Goal: Task Accomplishment & Management: Complete application form

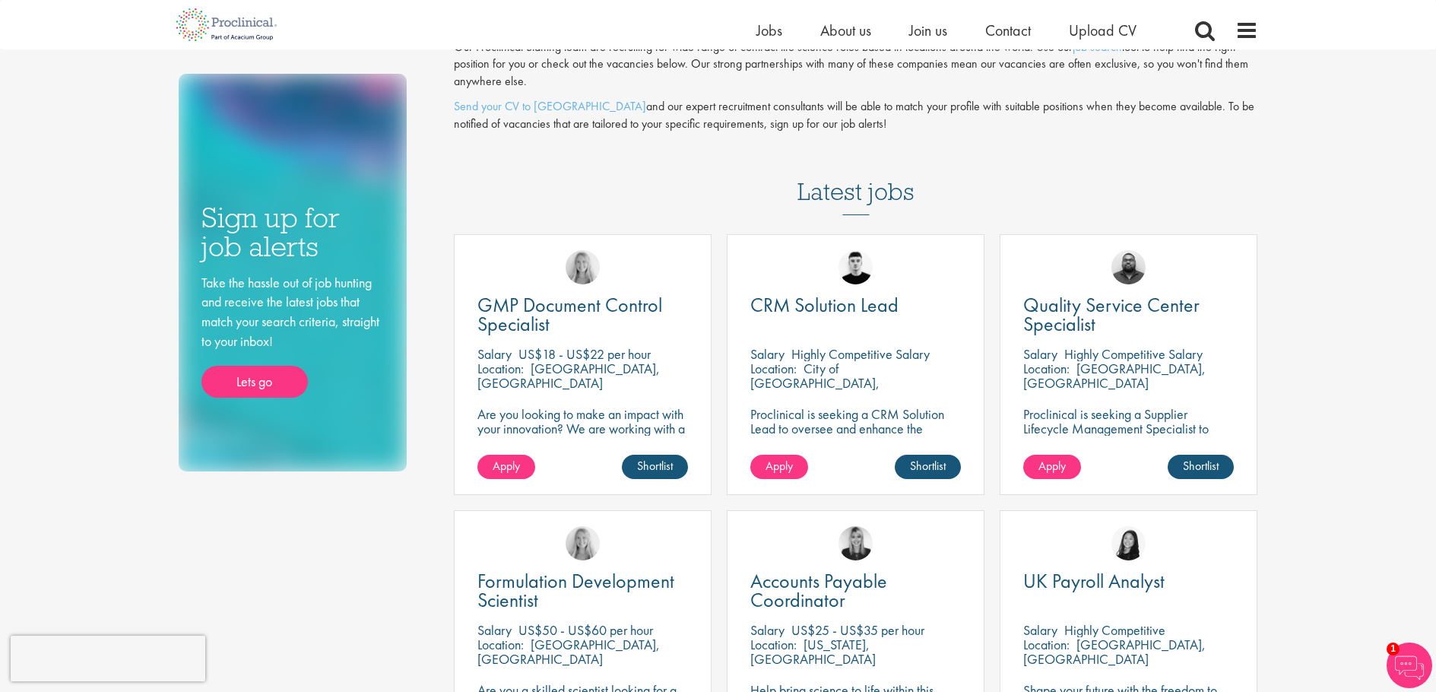
scroll to position [204, 0]
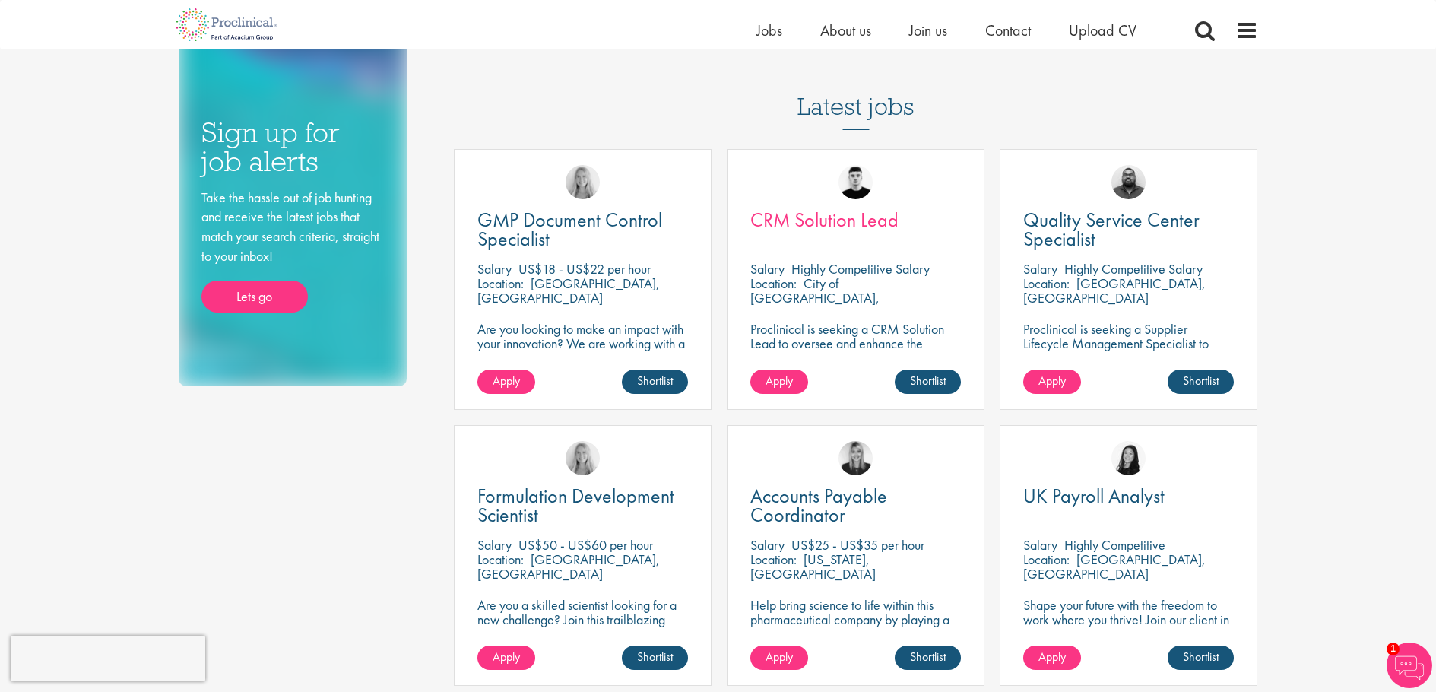
click at [831, 217] on span "CRM Solution Lead" at bounding box center [824, 220] width 148 height 26
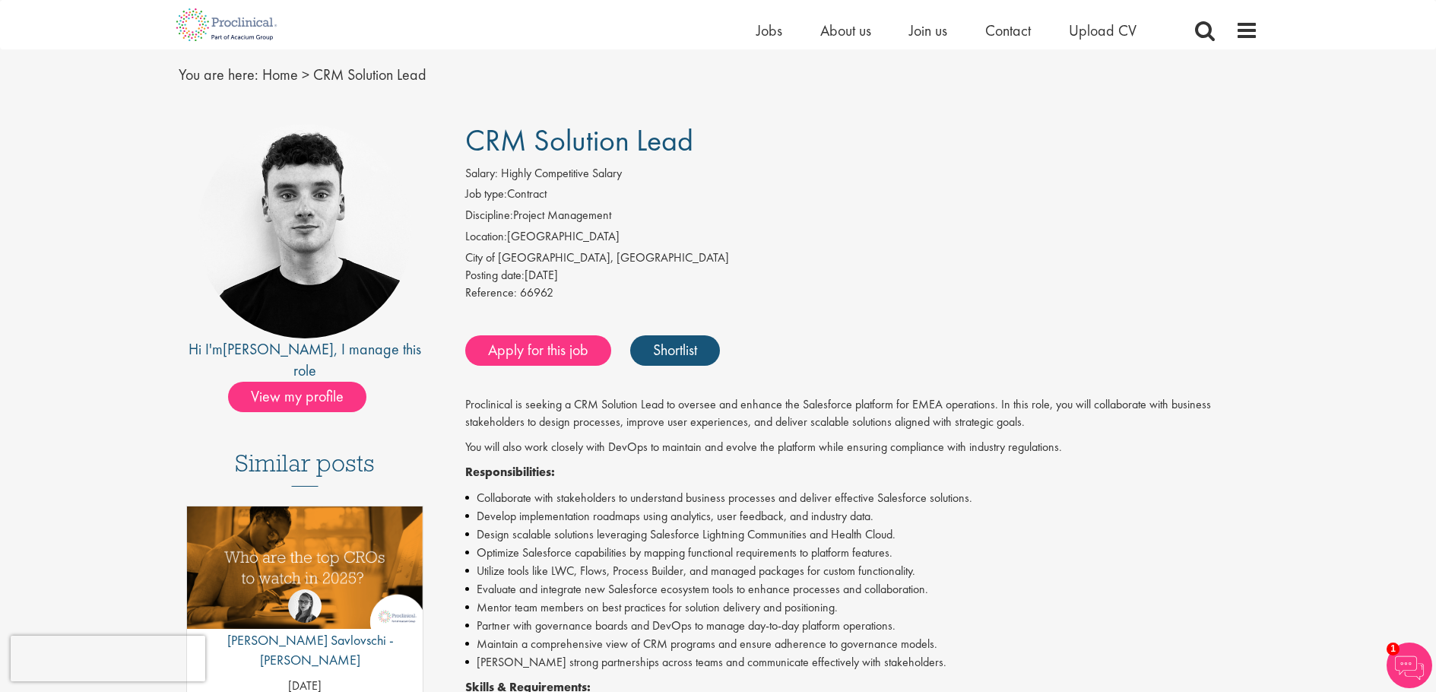
scroll to position [195, 0]
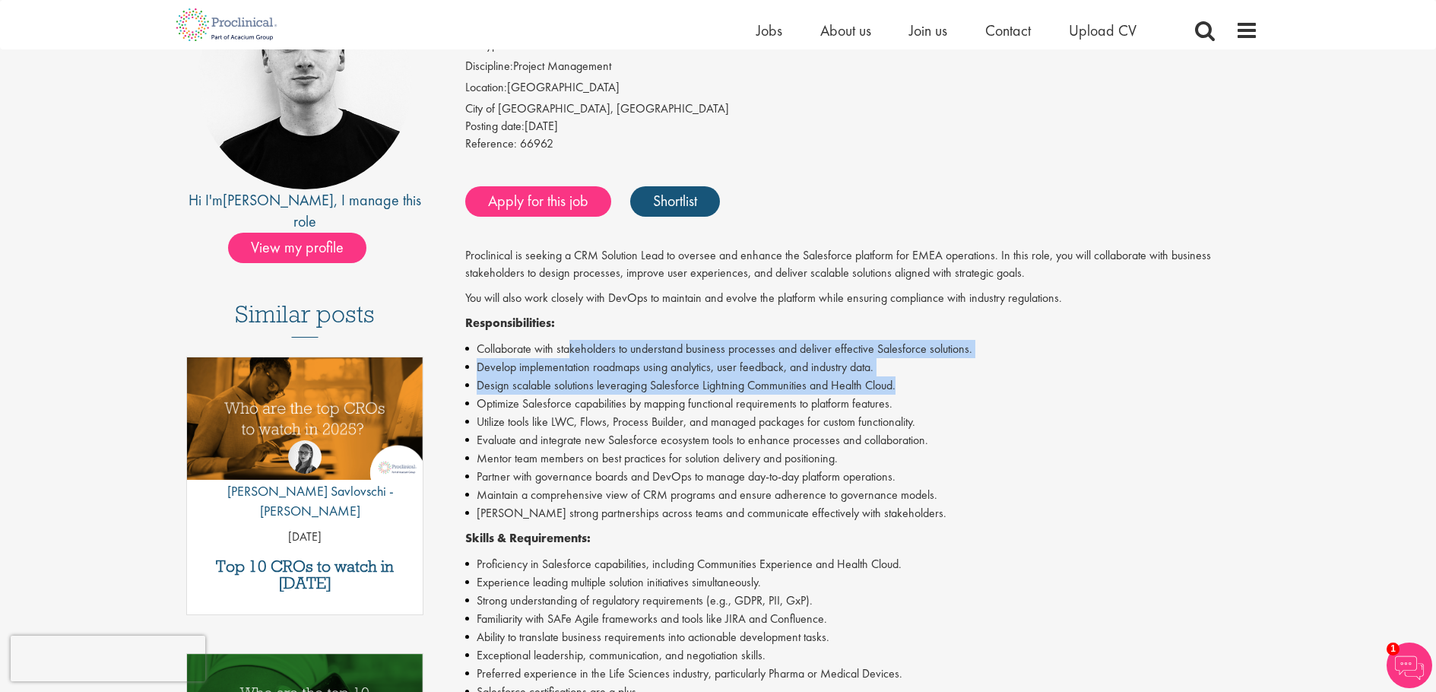
drag, startPoint x: 572, startPoint y: 344, endPoint x: 912, endPoint y: 383, distance: 342.7
click at [912, 383] on ul "Collaborate with stakeholders to understand business processes and deliver effe…" at bounding box center [861, 431] width 793 height 182
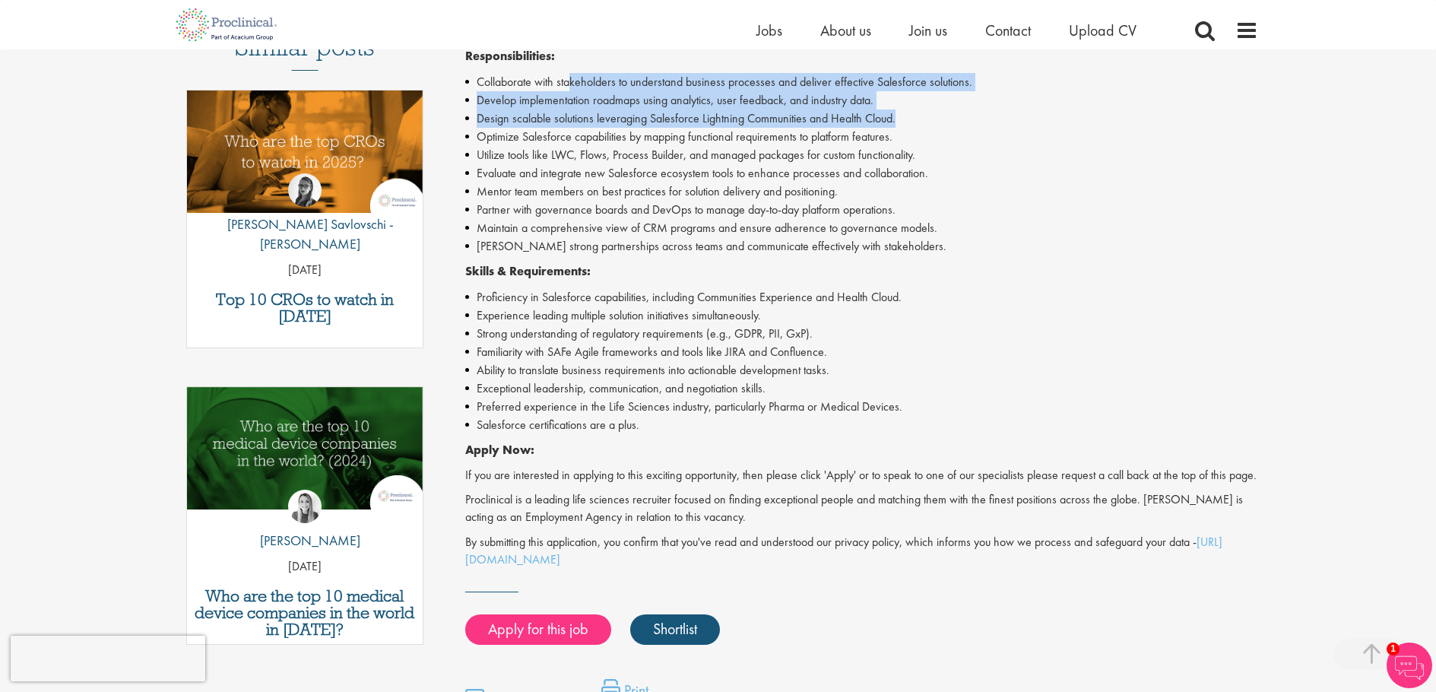
scroll to position [458, 0]
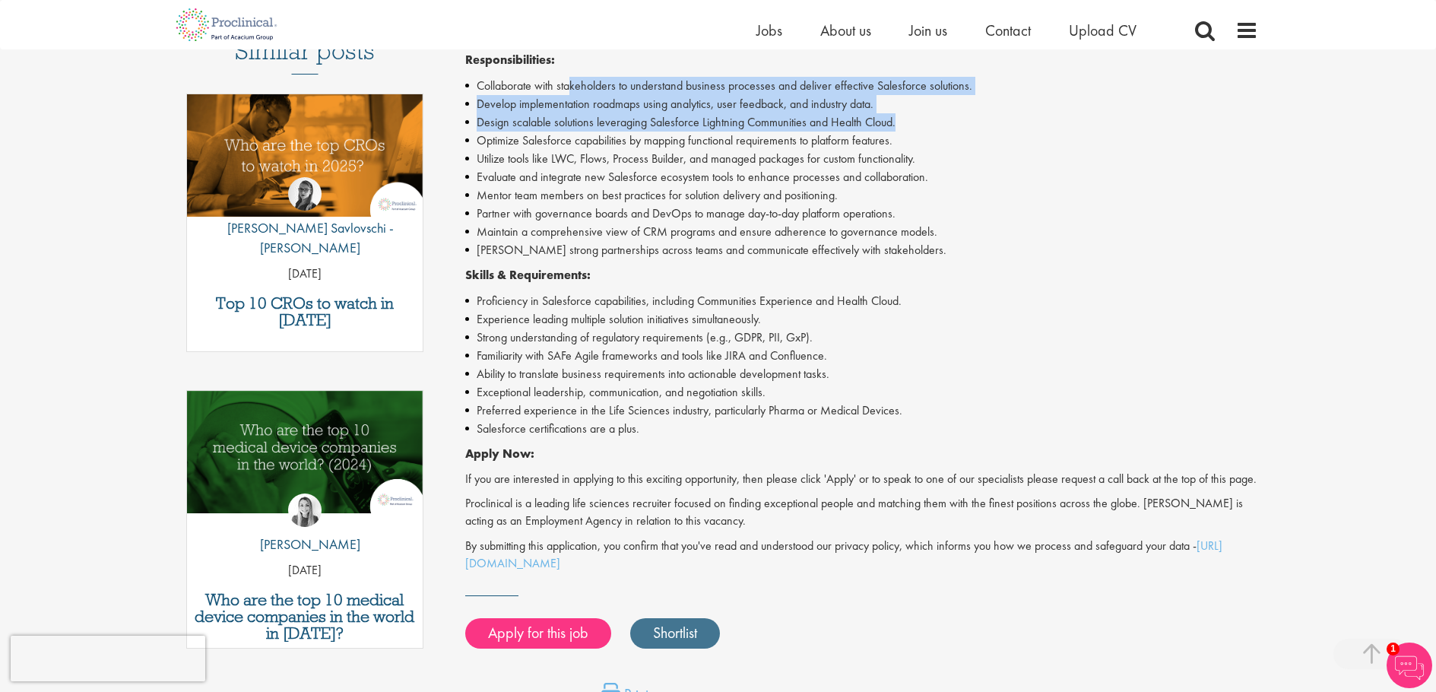
click at [666, 638] on link "Shortlist" at bounding box center [675, 633] width 90 height 30
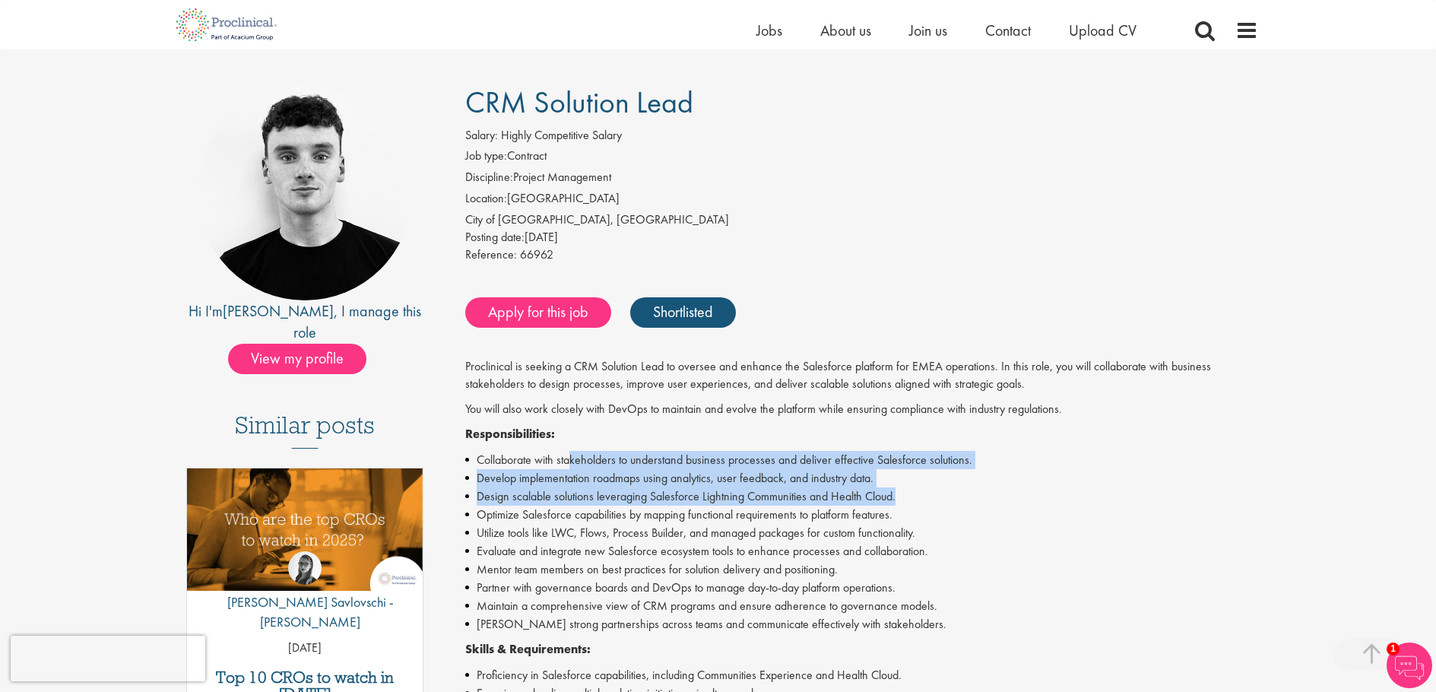
scroll to position [0, 0]
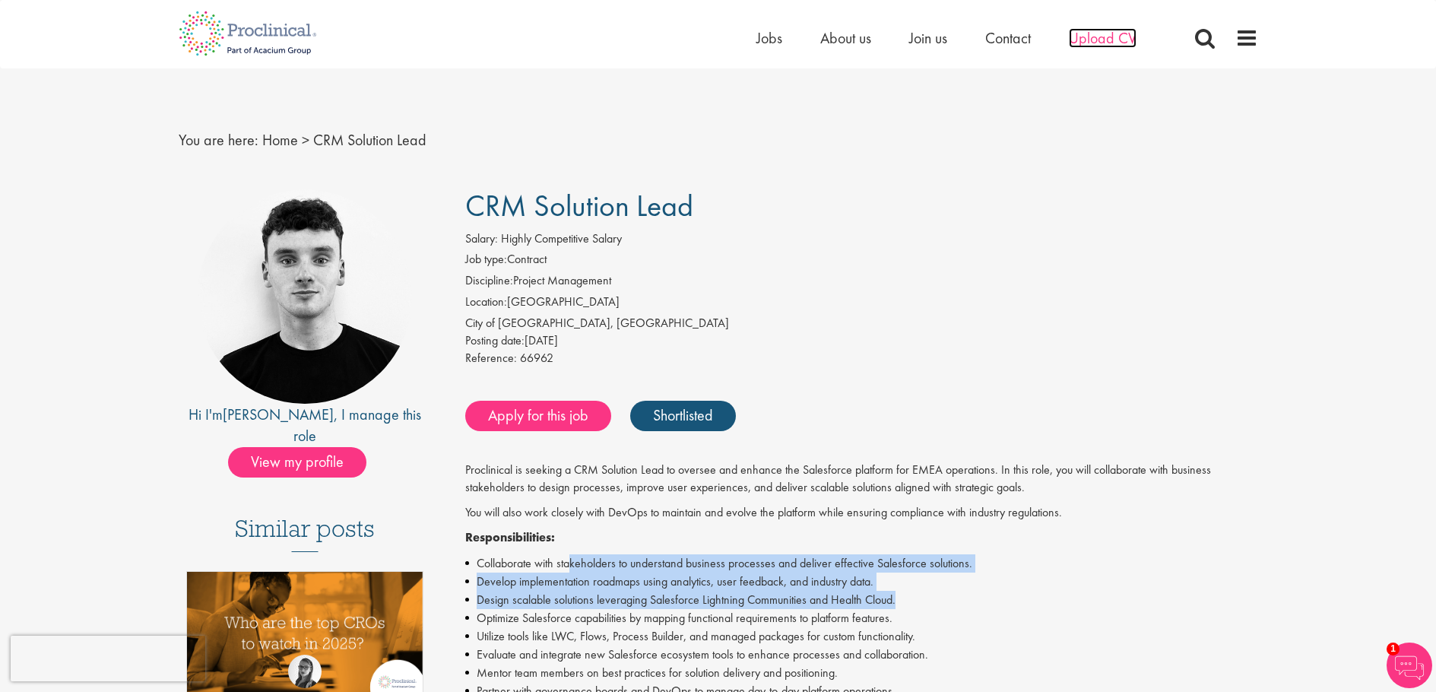
click at [1124, 39] on span "Upload CV" at bounding box center [1103, 38] width 68 height 20
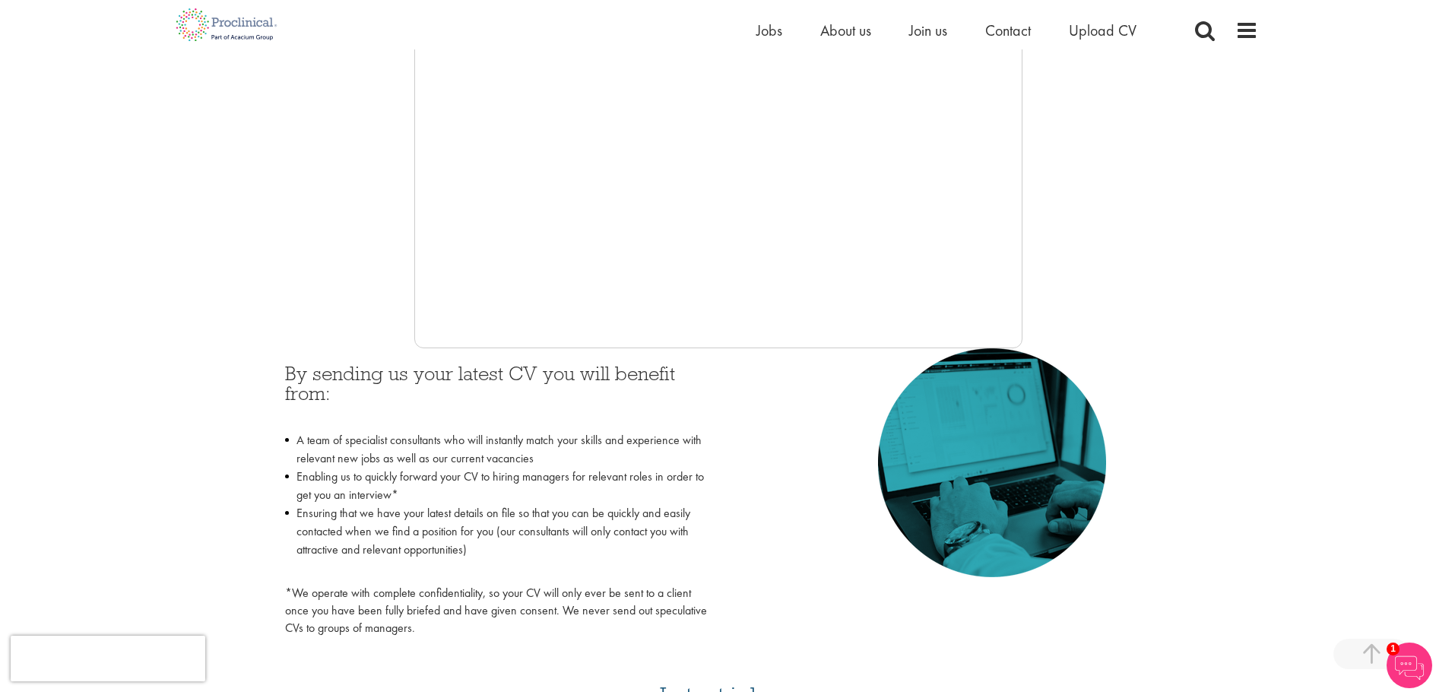
scroll to position [402, 0]
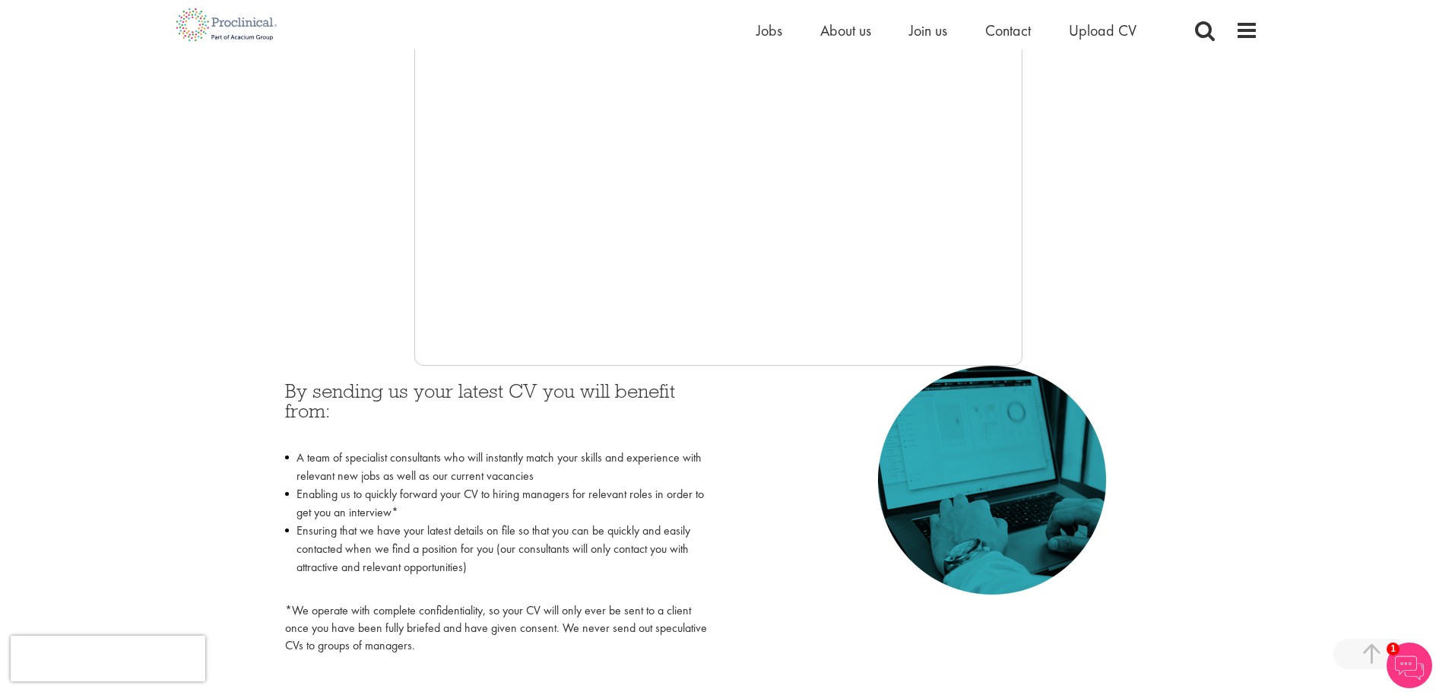
click at [302, 287] on div at bounding box center [718, 138] width 1079 height 456
click at [350, 247] on div at bounding box center [718, 138] width 1079 height 456
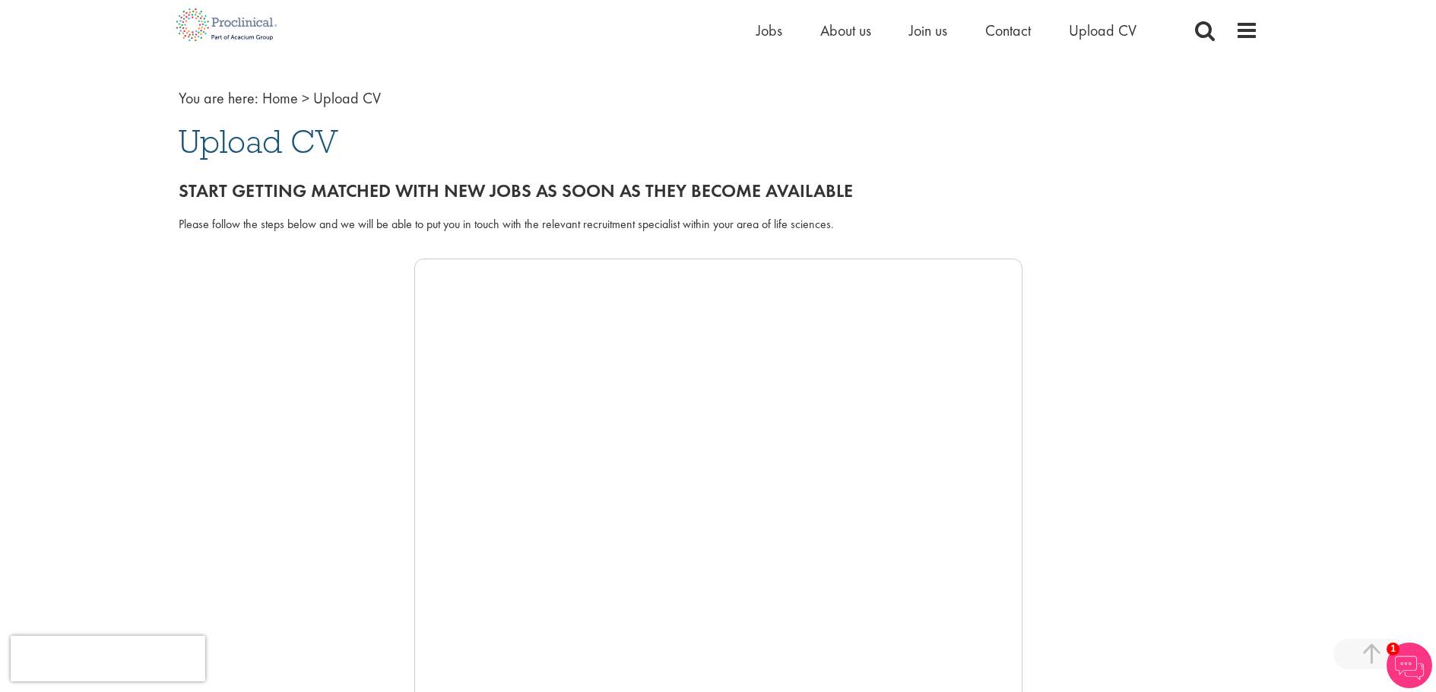
scroll to position [0, 0]
